Goal: Information Seeking & Learning: Learn about a topic

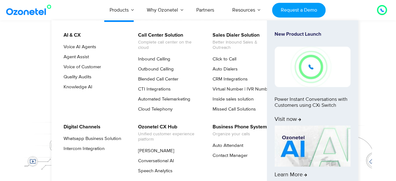
scroll to position [50, 0]
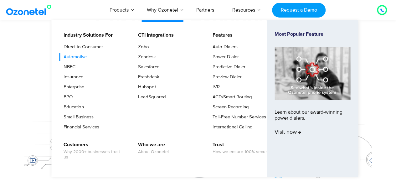
click at [80, 55] on link "Automotive" at bounding box center [73, 57] width 28 height 8
click at [72, 65] on link "NBFC" at bounding box center [67, 67] width 17 height 8
click at [72, 87] on link "Enterprise" at bounding box center [72, 87] width 26 height 8
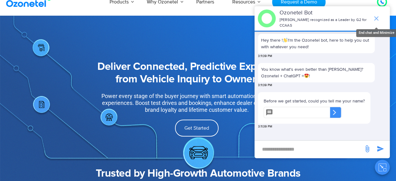
click at [374, 16] on icon "end chat or minimize" at bounding box center [376, 19] width 8 height 8
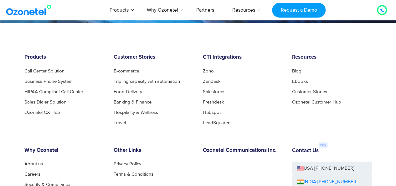
scroll to position [1714, 0]
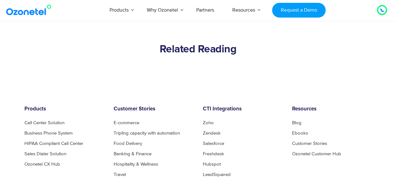
scroll to position [1832, 0]
click at [36, 15] on img at bounding box center [30, 9] width 51 height 11
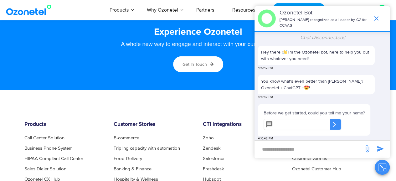
scroll to position [3252, 0]
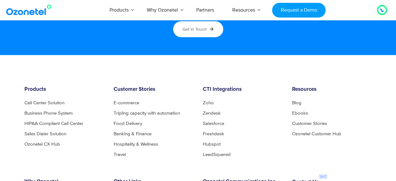
scroll to position [3222, 0]
